Goal: Task Accomplishment & Management: Manage account settings

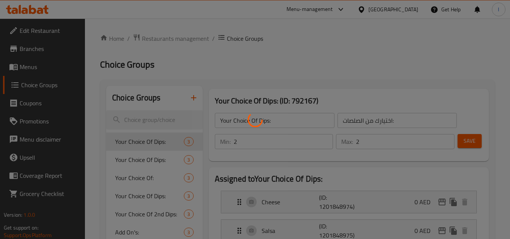
click at [385, 9] on div at bounding box center [255, 119] width 510 height 239
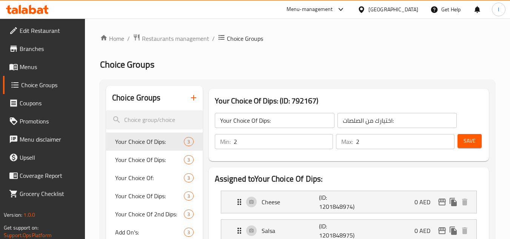
click at [402, 5] on div "[GEOGRAPHIC_DATA]" at bounding box center [393, 9] width 50 height 8
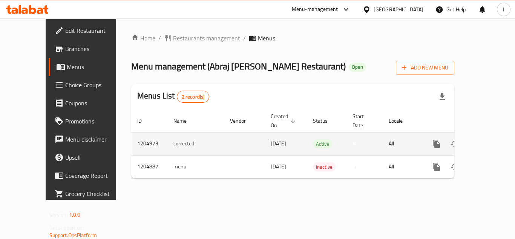
click at [487, 139] on icon "enhanced table" at bounding box center [491, 143] width 9 height 9
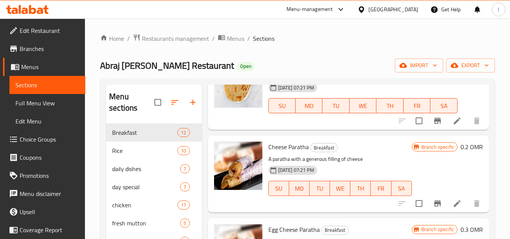
scroll to position [38, 0]
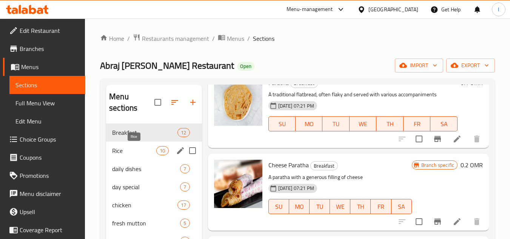
click at [116, 150] on span "Rice" at bounding box center [134, 150] width 44 height 9
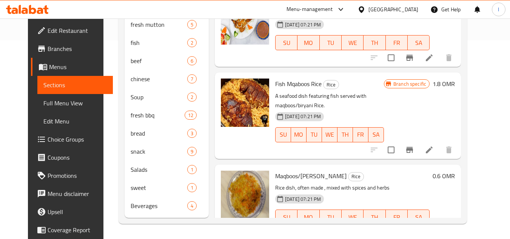
scroll to position [485, 0]
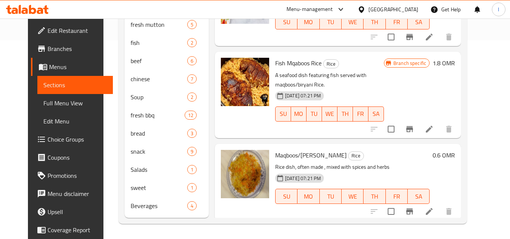
click at [364, 10] on icon at bounding box center [360, 9] width 5 height 6
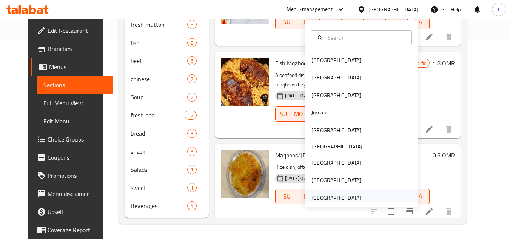
click at [333, 196] on div "[GEOGRAPHIC_DATA]" at bounding box center [336, 197] width 50 height 8
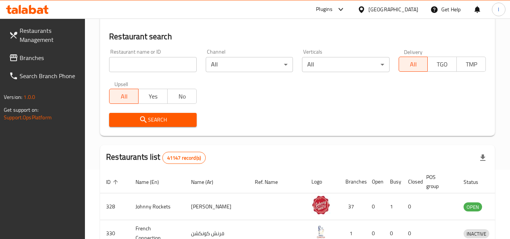
scroll to position [198, 0]
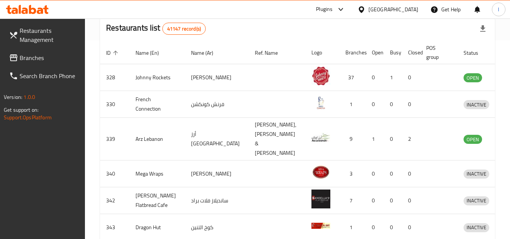
click at [48, 59] on span "Branches" at bounding box center [50, 57] width 60 height 9
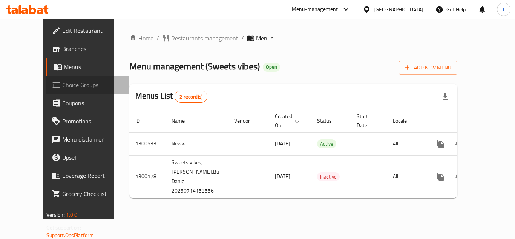
click at [62, 85] on span "Choice Groups" at bounding box center [92, 84] width 60 height 9
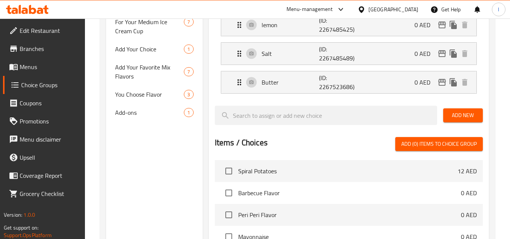
scroll to position [189, 0]
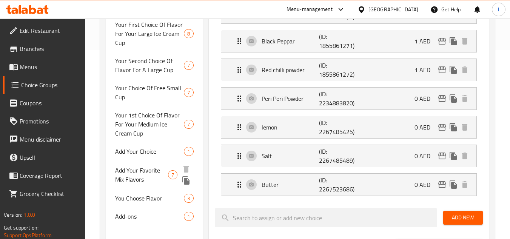
click at [137, 177] on span "Add Your Favorite Mix Flavors" at bounding box center [141, 175] width 53 height 18
type input "Add Your Favorite Mix Flavors"
type input "أضف نكهات المزيج المفضلة لديك"
type input "1"
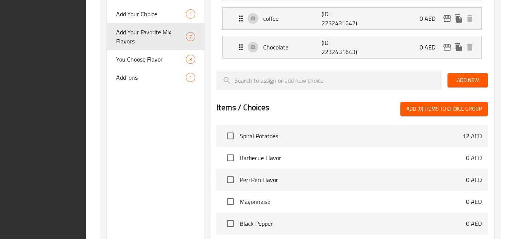
scroll to position [435, 0]
